Goal: Find specific page/section: Find specific page/section

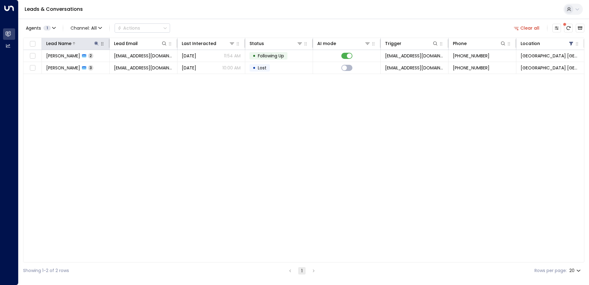
click at [98, 44] on icon at bounding box center [96, 43] width 5 height 5
click at [135, 67] on icon "button" at bounding box center [135, 66] width 4 height 4
click at [119, 63] on input "text" at bounding box center [96, 65] width 85 height 11
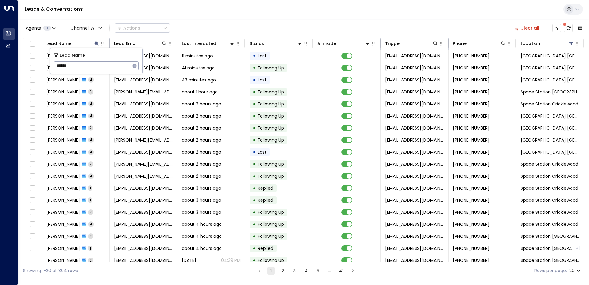
type input "*******"
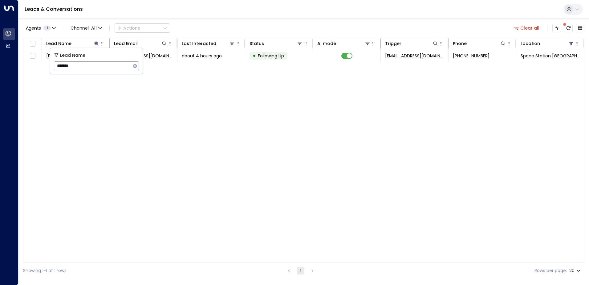
click at [249, 24] on div "Agents 1 Channel: All Actions Clear all" at bounding box center [303, 28] width 561 height 13
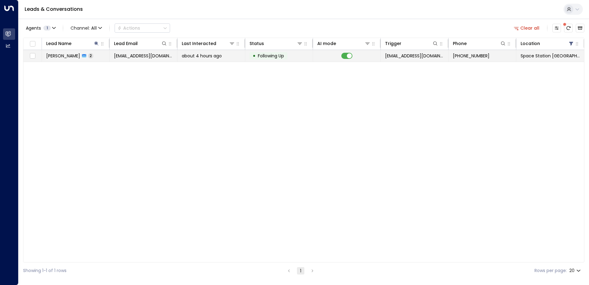
click at [208, 55] on span "about 4 hours ago" at bounding box center [202, 56] width 40 height 6
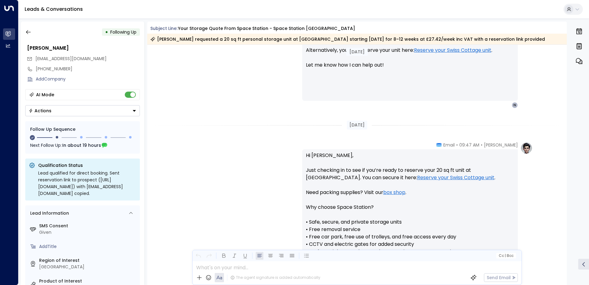
scroll to position [548, 0]
